Goal: Information Seeking & Learning: Find specific fact

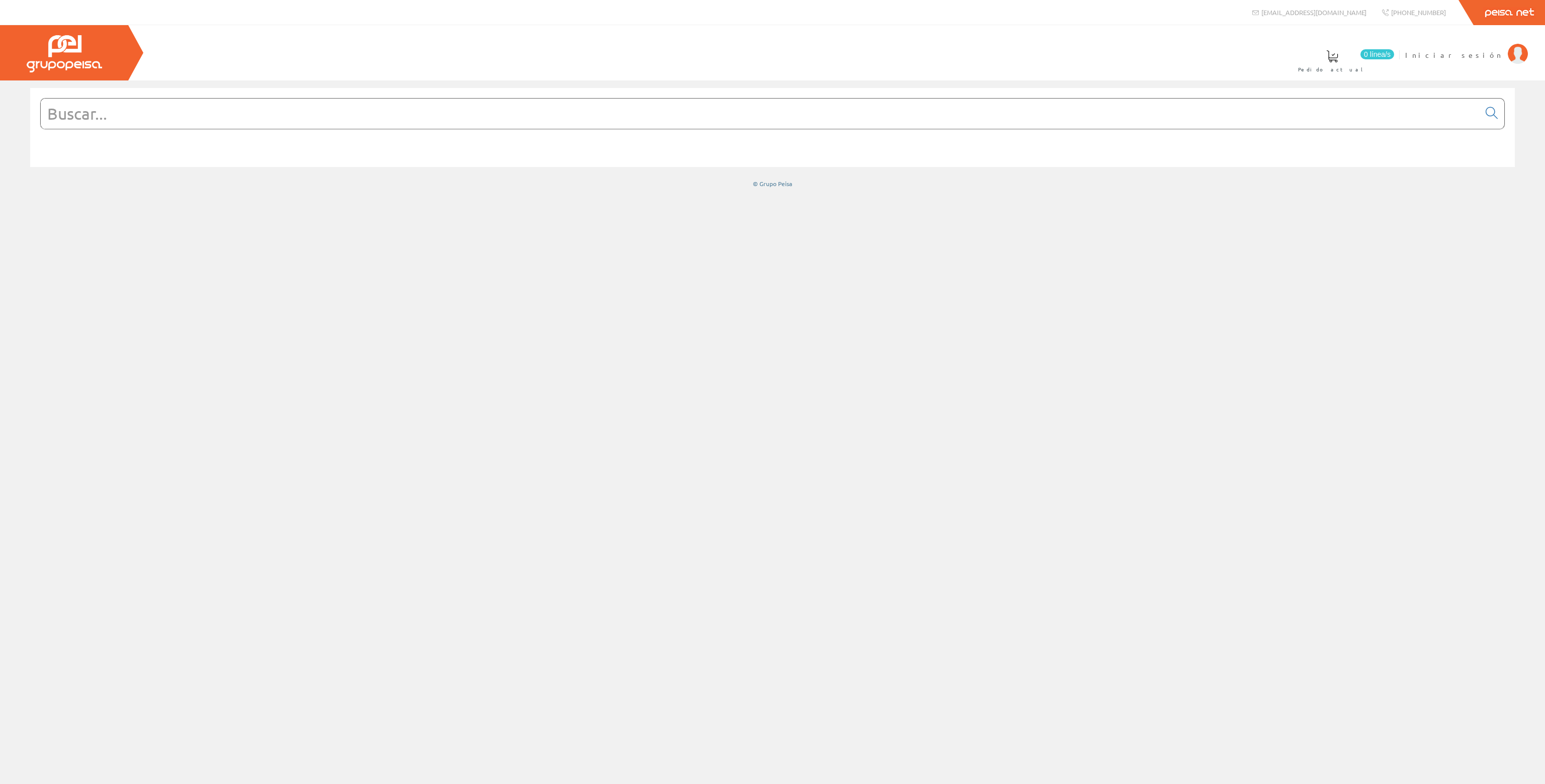
click at [1435, 114] on input "text" at bounding box center [760, 114] width 1438 height 30
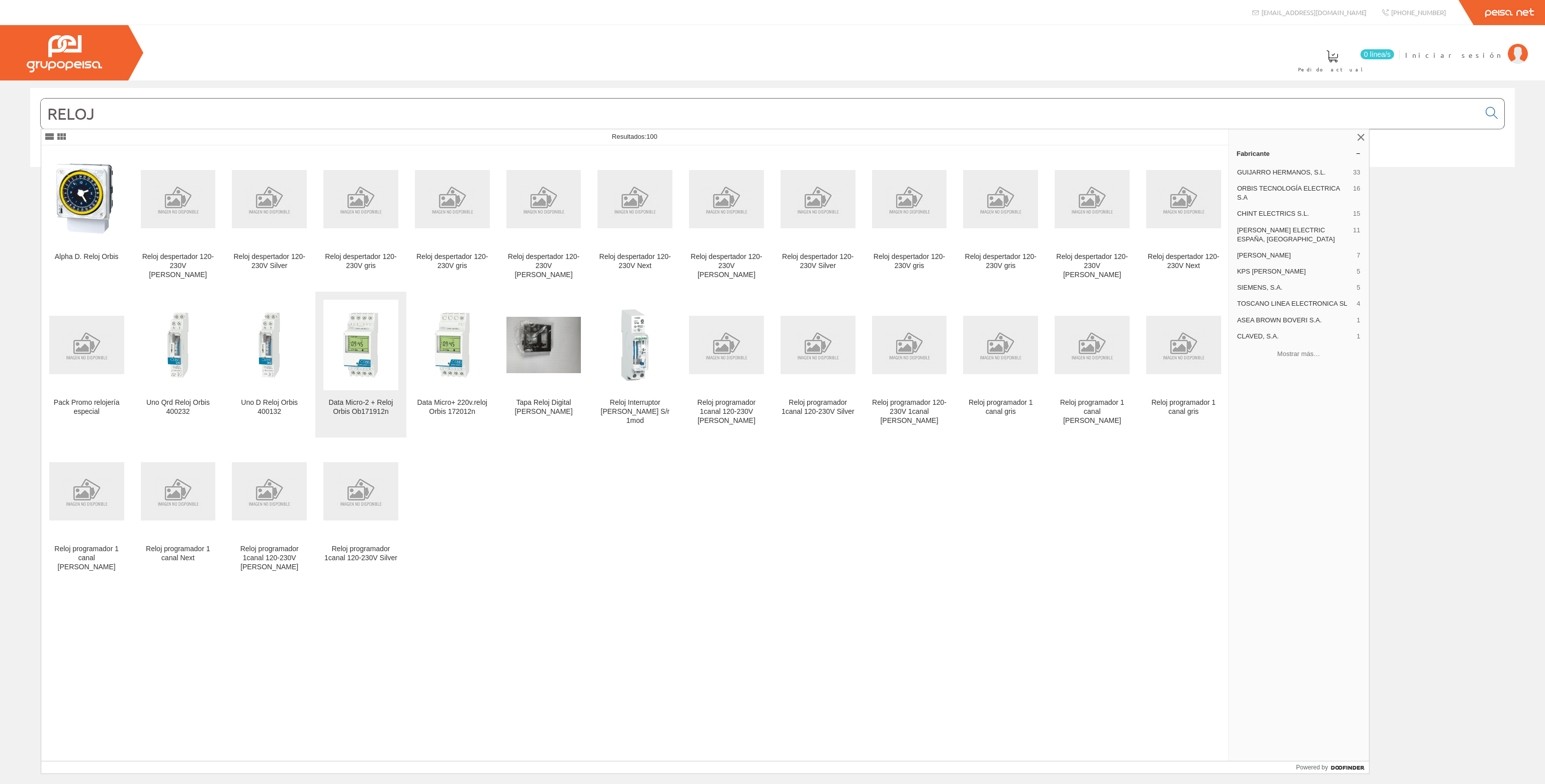
type input "RELOJ"
click at [368, 361] on img at bounding box center [360, 345] width 75 height 75
